Goal: Find specific page/section: Find specific page/section

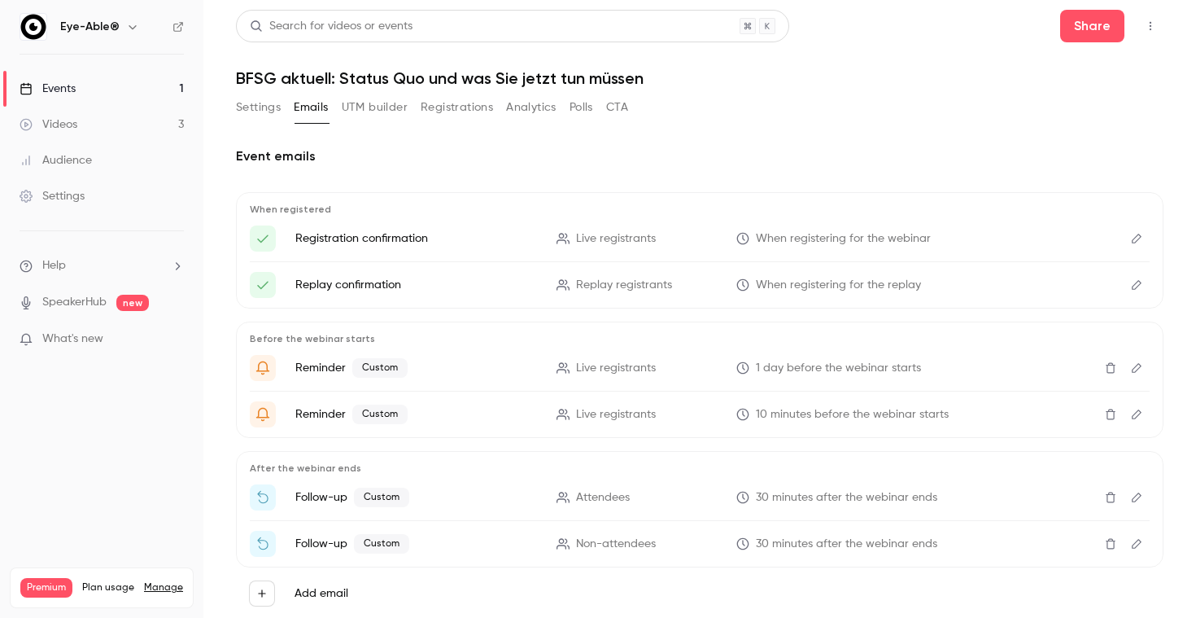
click at [81, 91] on link "Events 1" at bounding box center [101, 89] width 203 height 36
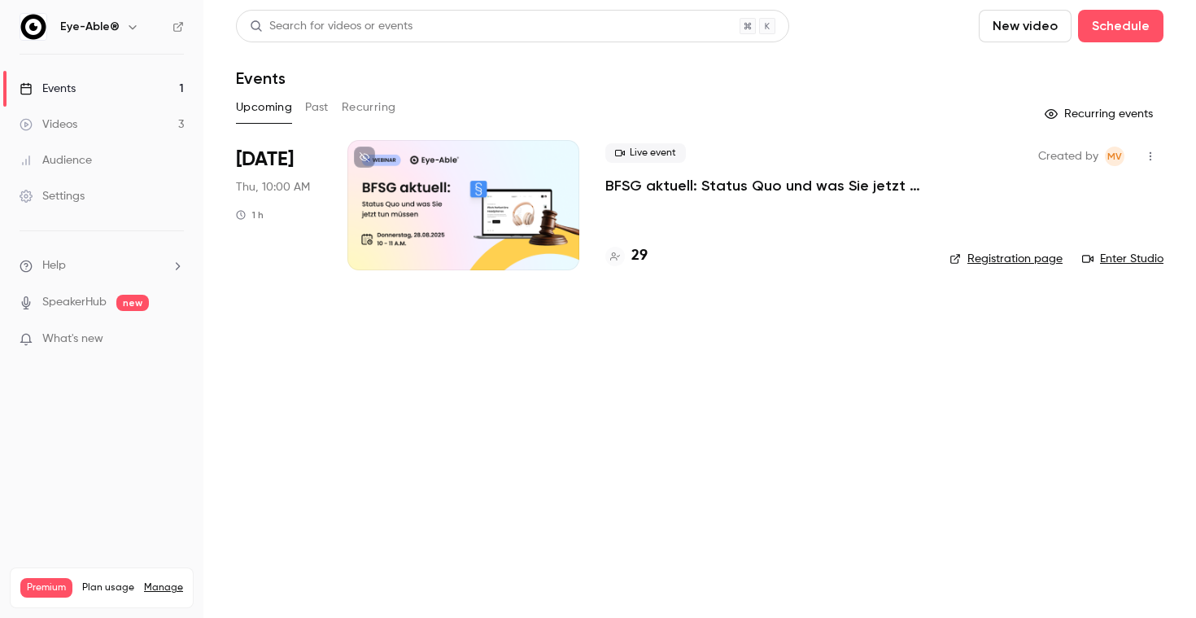
click at [273, 170] on span "[DATE]" at bounding box center [265, 159] width 58 height 26
click at [661, 192] on p "BFSG aktuell: Status Quo und was Sie jetzt tun müssen" at bounding box center [764, 186] width 318 height 20
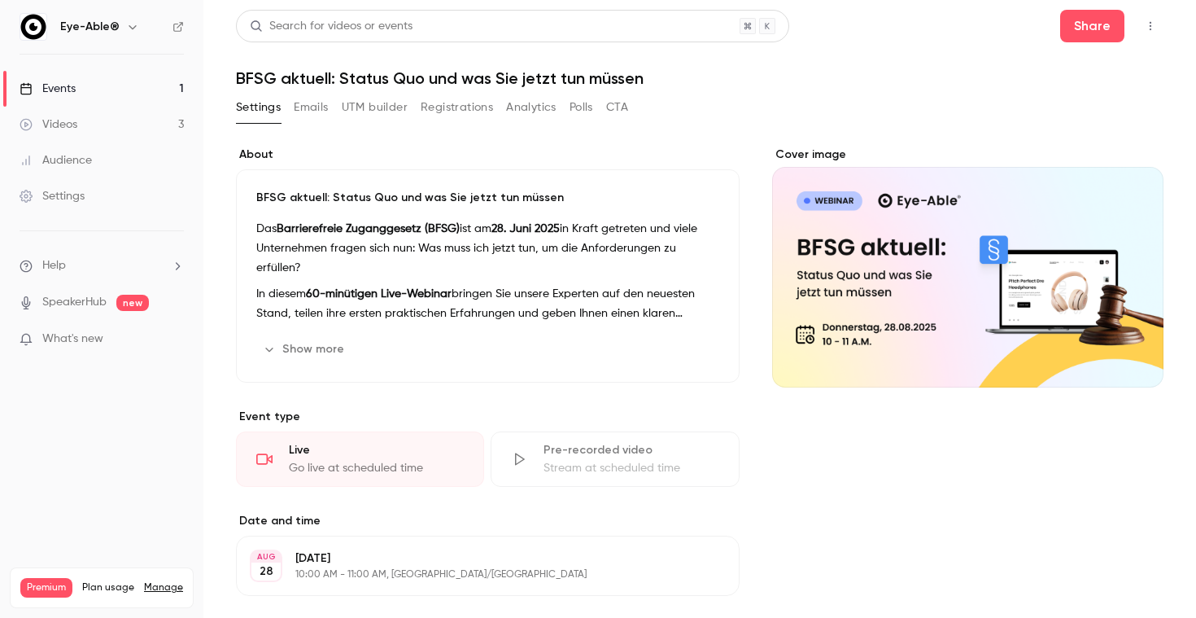
click at [335, 103] on div "Settings Emails UTM builder Registrations Analytics Polls CTA" at bounding box center [432, 107] width 392 height 26
click at [328, 102] on button "Emails" at bounding box center [311, 107] width 34 height 26
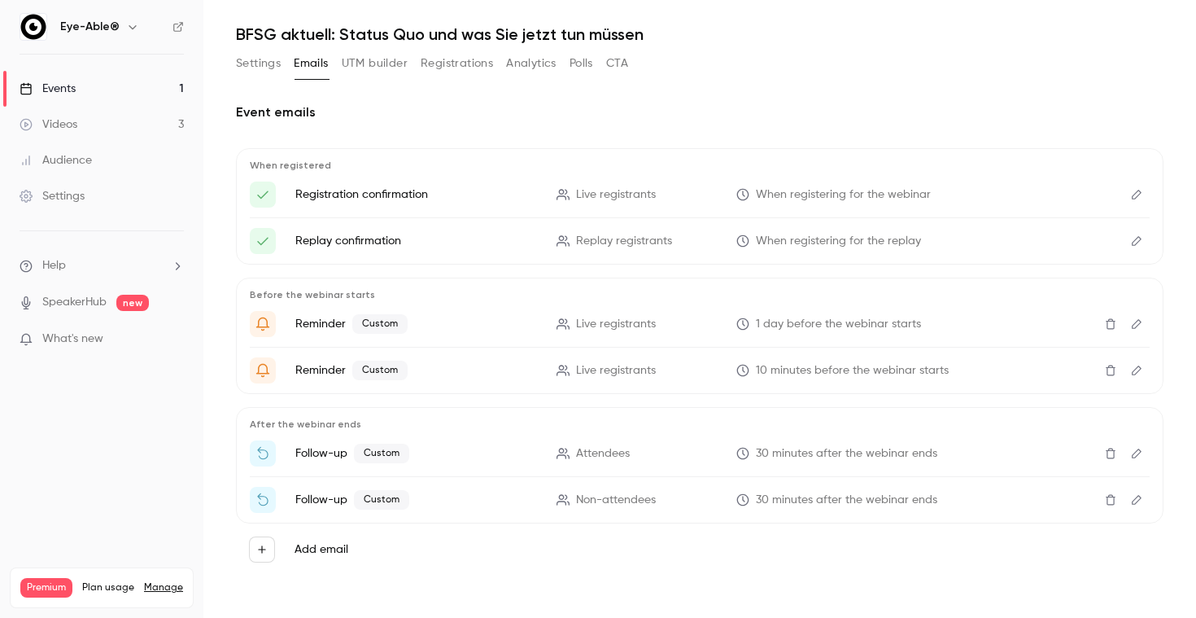
scroll to position [44, 0]
click at [1135, 324] on icon "Edit" at bounding box center [1136, 323] width 13 height 11
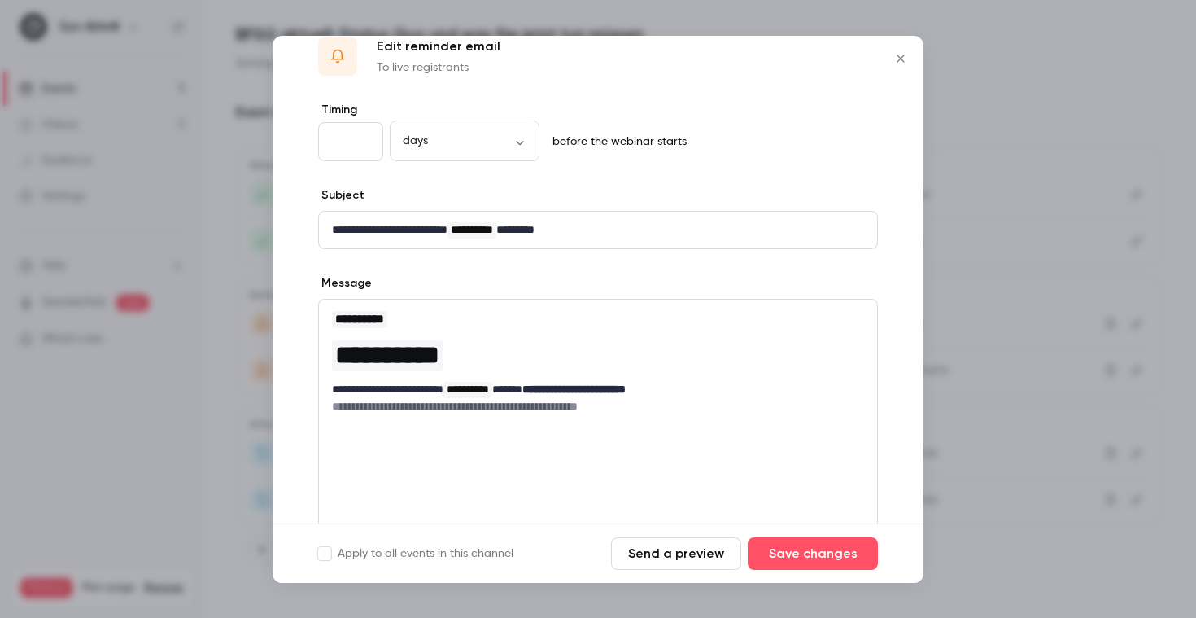
scroll to position [37, 0]
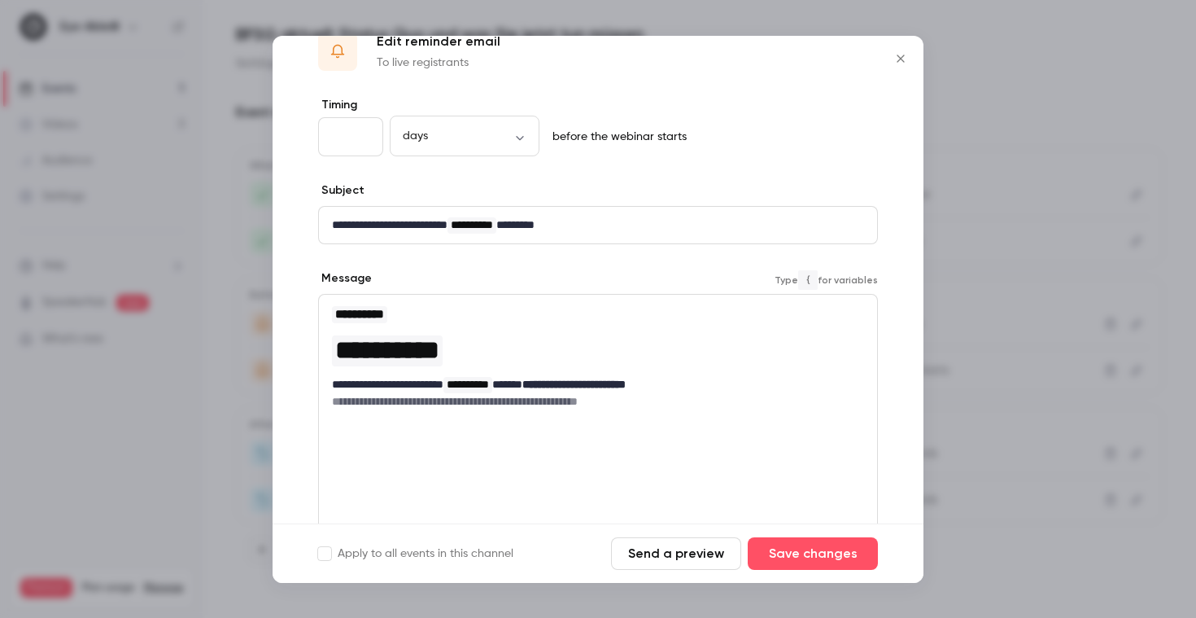
click at [380, 349] on span "**********" at bounding box center [387, 350] width 104 height 26
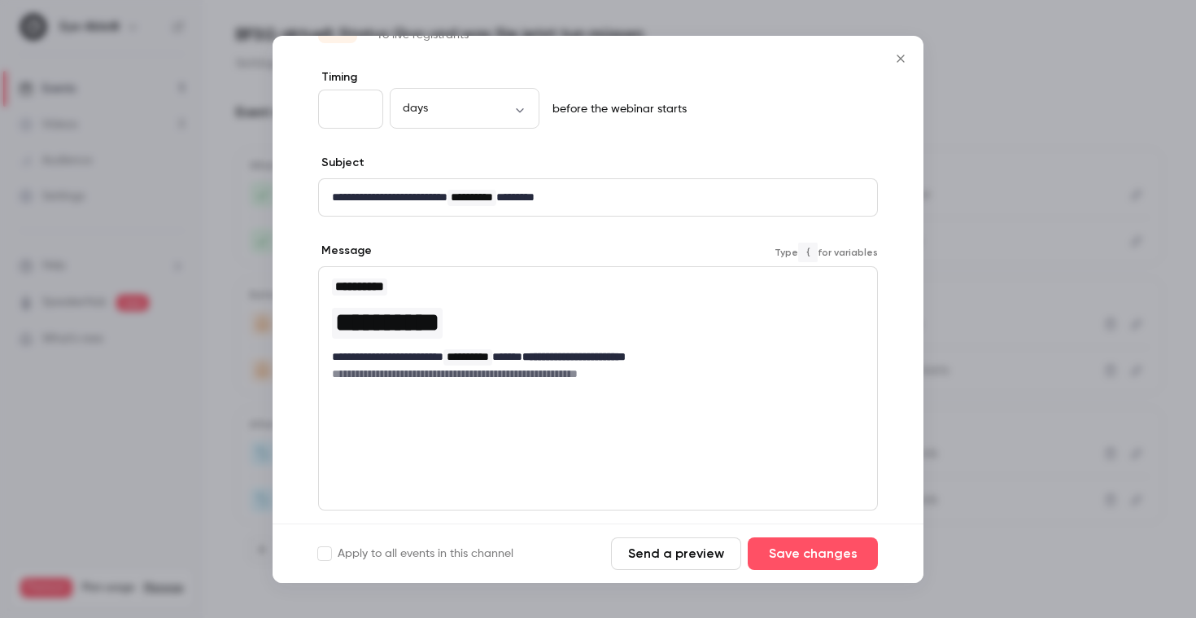
click at [911, 59] on button "Close" at bounding box center [901, 58] width 33 height 33
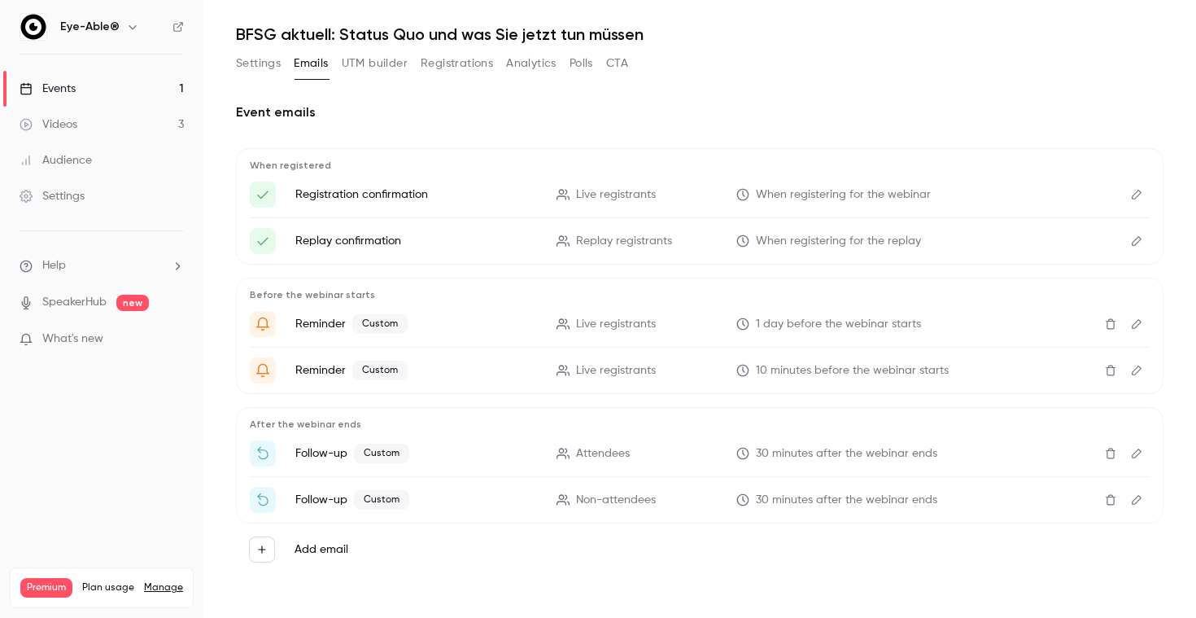
scroll to position [0, 0]
click at [270, 63] on button "Settings" at bounding box center [258, 63] width 45 height 26
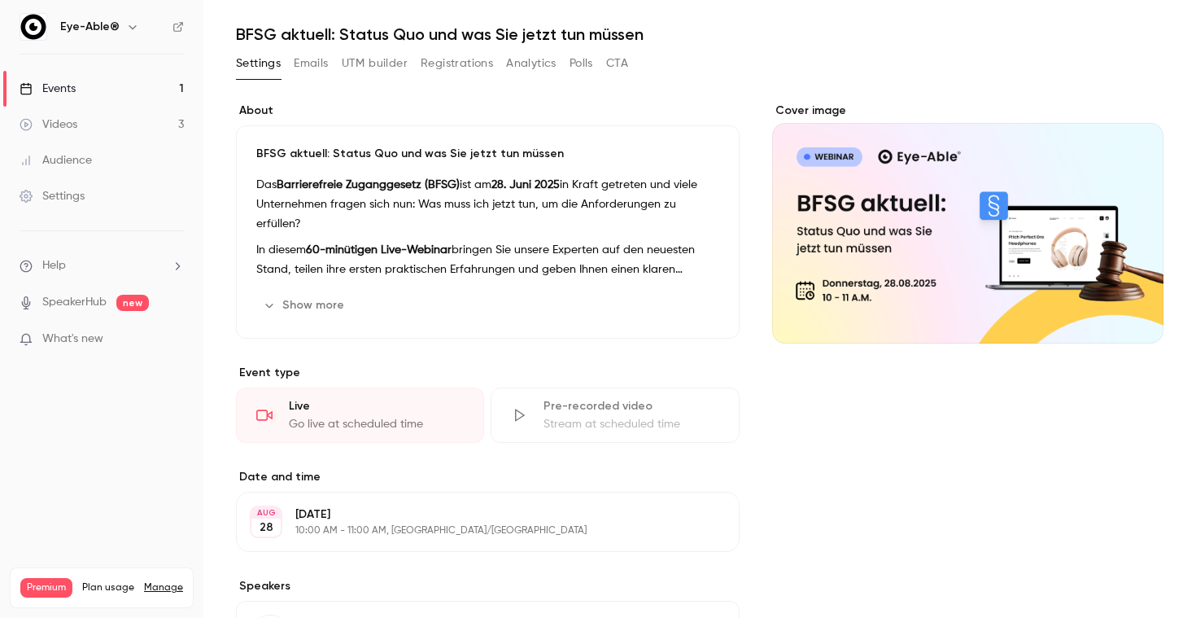
click at [134, 98] on link "Events 1" at bounding box center [101, 89] width 203 height 36
